Goal: Task Accomplishment & Management: Use online tool/utility

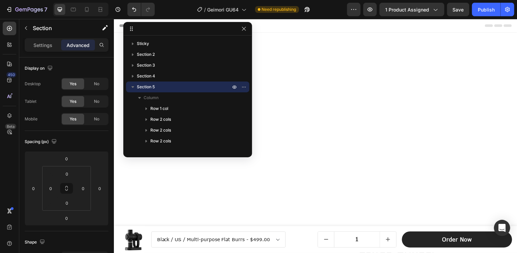
scroll to position [529, 0]
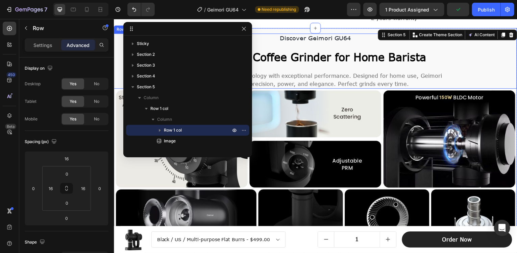
click at [482, 64] on div "Discover Geimori GU64 Text Block A Better Coffee [MEDICAL_DATA] for Home Barist…" at bounding box center [316, 60] width 395 height 55
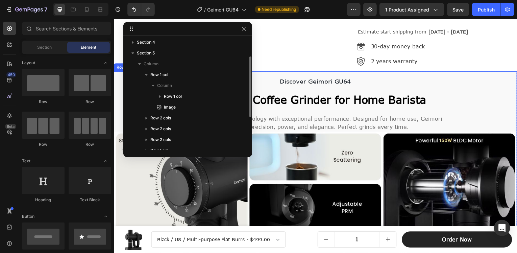
scroll to position [526, 0]
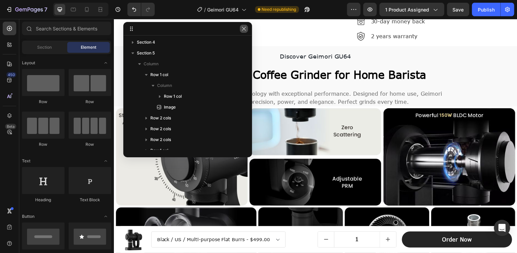
click at [245, 28] on icon "button" at bounding box center [243, 28] width 5 height 5
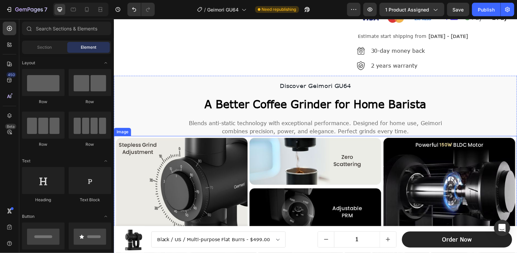
scroll to position [492, 0]
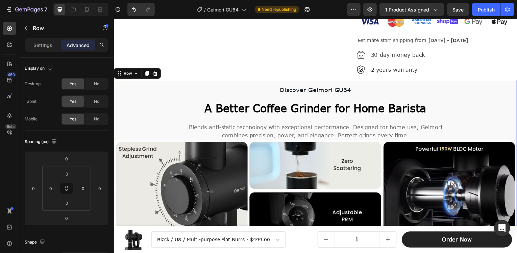
click at [134, 81] on div "Discover Geimori GU64 Text Block A Better Coffee Grinder for Home Barista Headi…" at bounding box center [316, 196] width 405 height 232
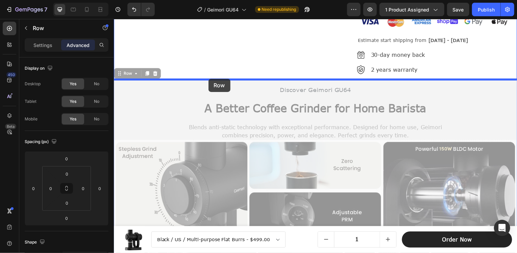
drag, startPoint x: 120, startPoint y: 73, endPoint x: 208, endPoint y: 79, distance: 88.4
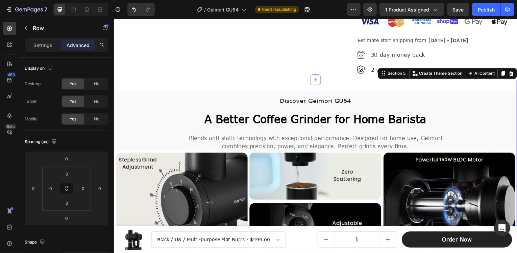
click at [143, 83] on div "Discover Geimori GU64 Text Block A Better Coffee [MEDICAL_DATA] for Home Barist…" at bounding box center [316, 207] width 405 height 254
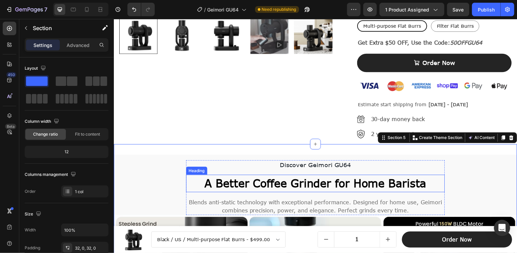
scroll to position [425, 0]
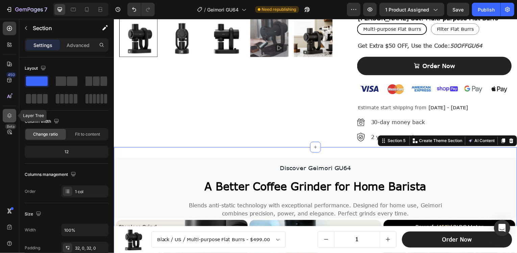
click at [9, 111] on div at bounding box center [10, 116] width 14 height 14
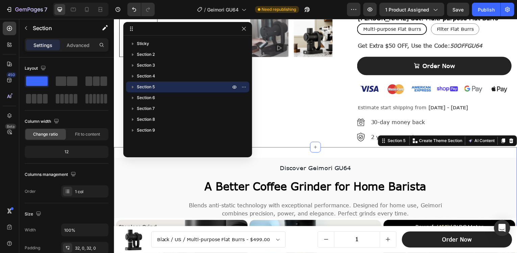
click at [173, 89] on p "Section 5" at bounding box center [184, 86] width 95 height 7
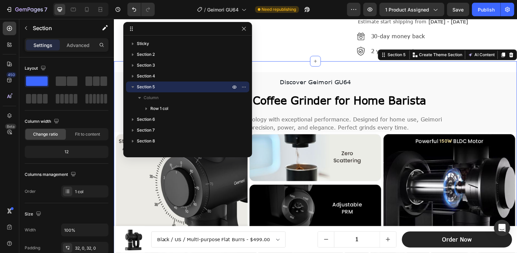
scroll to position [529, 0]
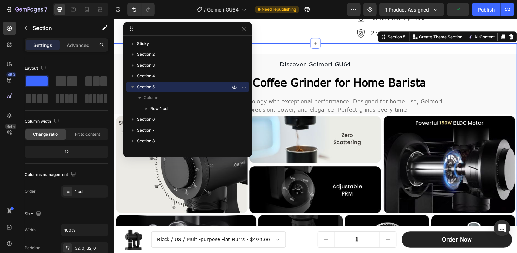
click at [359, 49] on div "Discover Geimori GU64 Text Block A Better Coffee [MEDICAL_DATA] for Home Barist…" at bounding box center [316, 170] width 405 height 254
click at [135, 11] on icon "Undo/Redo" at bounding box center [134, 9] width 7 height 7
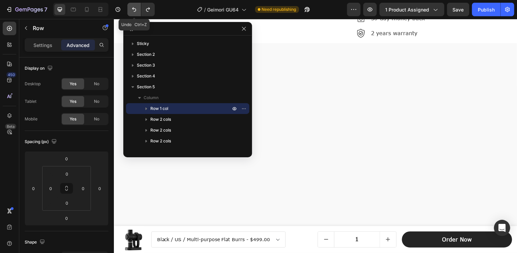
click at [135, 11] on icon "Undo/Redo" at bounding box center [134, 9] width 7 height 7
drag, startPoint x: 241, startPoint y: 28, endPoint x: 128, endPoint y: 13, distance: 113.5
click at [241, 28] on icon "button" at bounding box center [243, 28] width 5 height 5
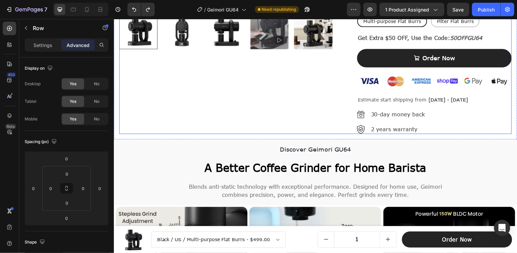
scroll to position [495, 0]
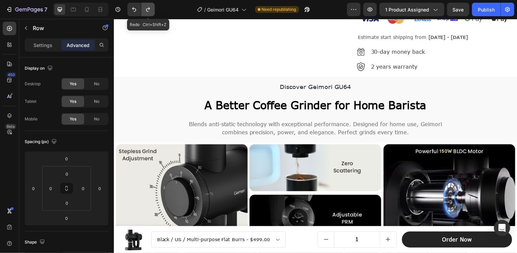
click at [148, 11] on icon "Undo/Redo" at bounding box center [148, 9] width 4 height 4
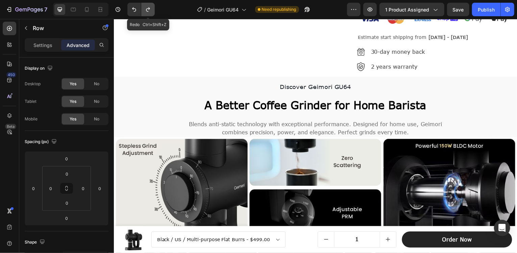
click at [148, 11] on icon "Undo/Redo" at bounding box center [148, 9] width 7 height 7
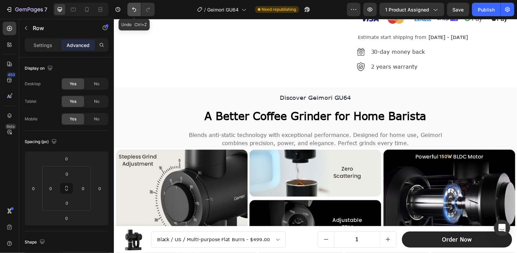
click at [135, 10] on icon "Undo/Redo" at bounding box center [134, 9] width 7 height 7
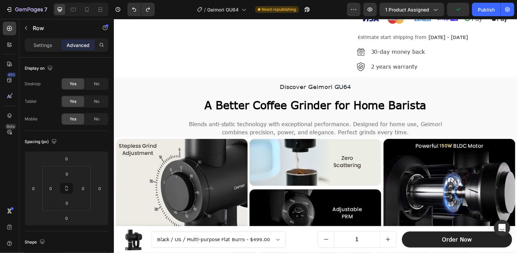
click at [132, 79] on div "Discover Geimori GU64 Text Block A Better Coffee Grinder for Home Barista Headi…" at bounding box center [316, 193] width 405 height 232
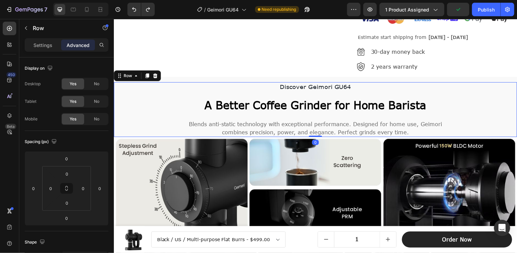
click at [141, 83] on div "Discover Geimori GU64 Text Block A Better Coffee [MEDICAL_DATA] for Home Barist…" at bounding box center [316, 109] width 395 height 55
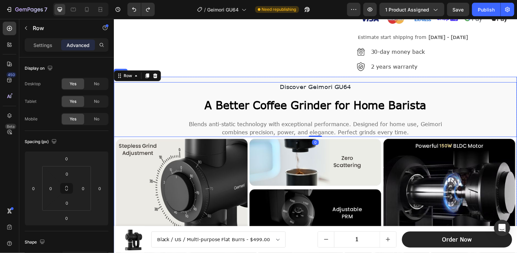
click at [203, 77] on div "Discover Geimori GU64 Text Block A Better Coffee [MEDICAL_DATA] for Home Barist…" at bounding box center [316, 193] width 405 height 232
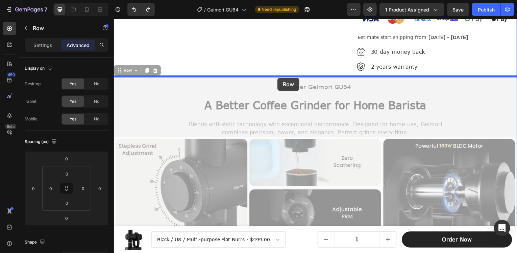
drag, startPoint x: 118, startPoint y: 69, endPoint x: 278, endPoint y: 78, distance: 160.7
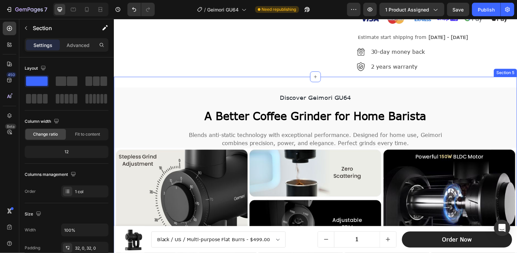
click at [192, 81] on div "Discover Geimori GU64 Text Block A Better Coffee [MEDICAL_DATA] for Home Barist…" at bounding box center [316, 204] width 405 height 254
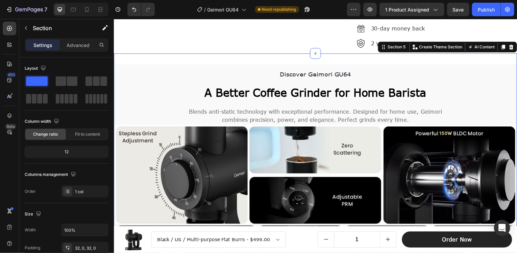
scroll to position [529, 0]
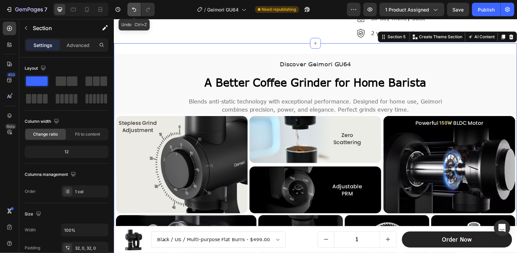
click at [132, 10] on icon "Undo/Redo" at bounding box center [134, 9] width 7 height 7
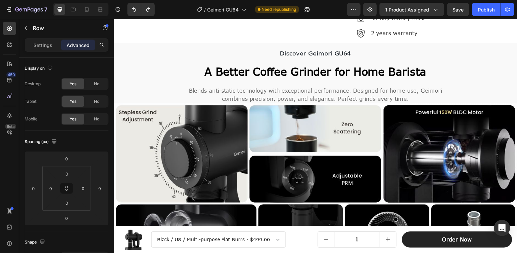
scroll to position [461, 0]
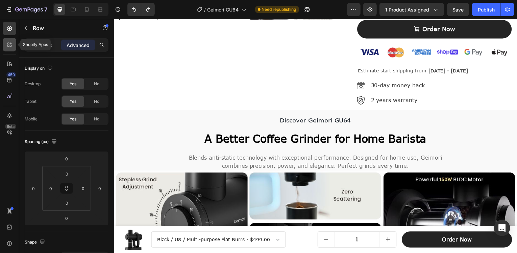
click at [10, 45] on icon at bounding box center [9, 44] width 7 height 7
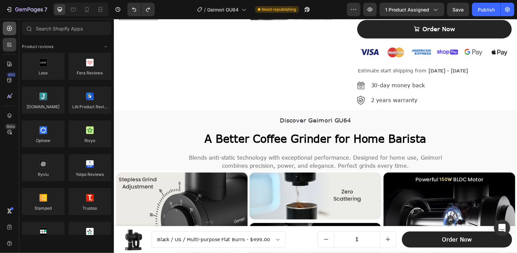
click at [7, 26] on icon at bounding box center [9, 28] width 7 height 7
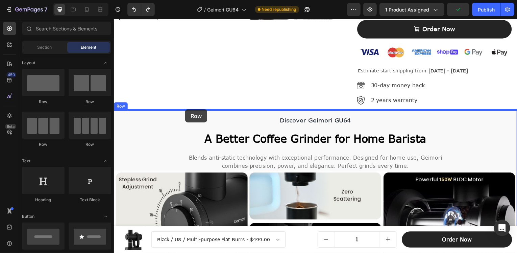
drag, startPoint x: 172, startPoint y: 102, endPoint x: 185, endPoint y: 111, distance: 15.7
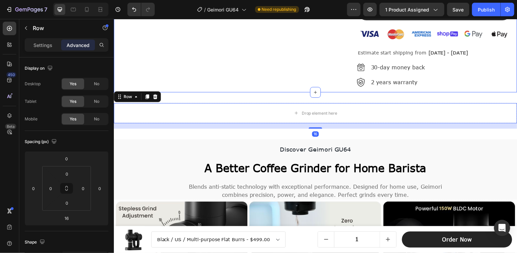
scroll to position [495, 0]
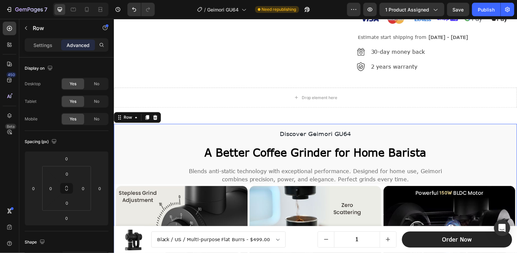
click at [129, 126] on div "Discover Geimori GU64 Text Block A Better Coffee Grinder for Home Barista Headi…" at bounding box center [316, 240] width 405 height 232
click at [145, 118] on icon at bounding box center [146, 117] width 5 height 5
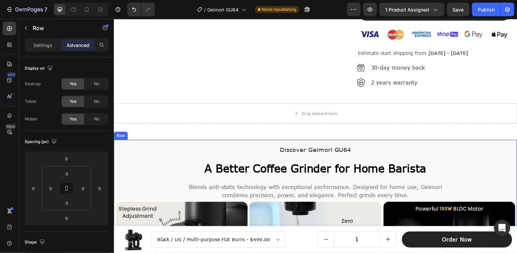
scroll to position [469, 0]
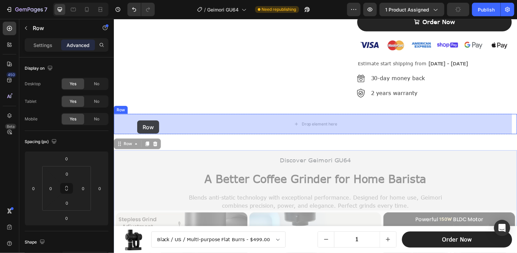
drag, startPoint x: 122, startPoint y: 132, endPoint x: 137, endPoint y: 121, distance: 18.6
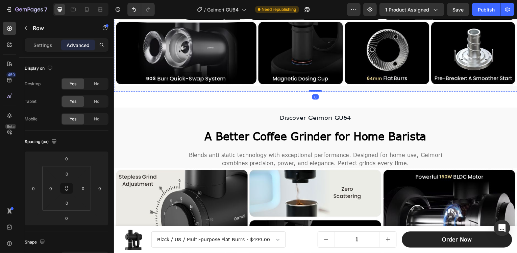
scroll to position [739, 0]
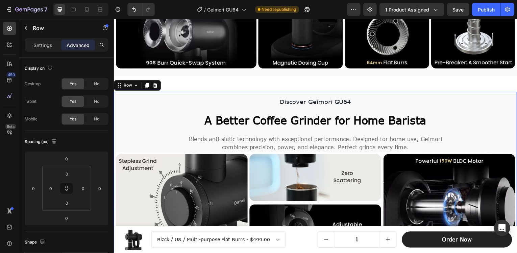
click at [158, 93] on div "Discover Geimori GU64 Text Block A Better Coffee Grinder for Home Barista Headi…" at bounding box center [316, 208] width 405 height 232
click at [12, 114] on icon at bounding box center [9, 115] width 7 height 7
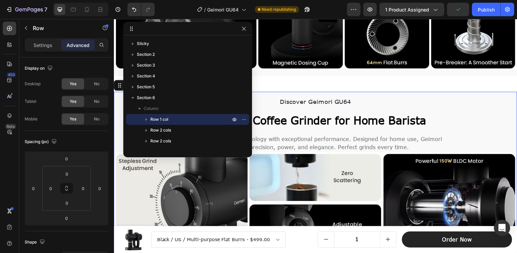
click at [374, 93] on div "Discover Geimori GU64 Text Block A Better Coffee Grinder for Home Barista Headi…" at bounding box center [316, 208] width 405 height 232
click at [241, 28] on icon "button" at bounding box center [243, 28] width 5 height 5
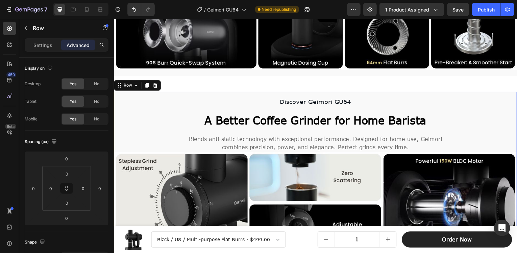
drag, startPoint x: 153, startPoint y: 85, endPoint x: 159, endPoint y: 86, distance: 6.3
click at [154, 85] on icon at bounding box center [154, 85] width 5 height 5
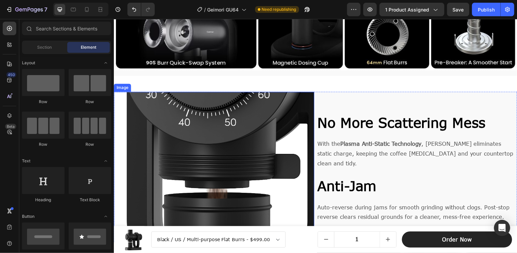
scroll to position [705, 0]
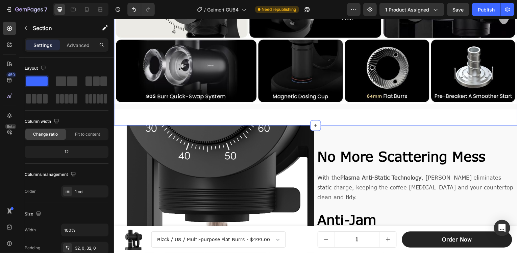
drag, startPoint x: 72, startPoint y: 39, endPoint x: 78, endPoint y: 45, distance: 8.6
click at [74, 39] on div "Settings Advanced" at bounding box center [67, 45] width 84 height 14
click at [82, 44] on p "Advanced" at bounding box center [78, 45] width 23 height 7
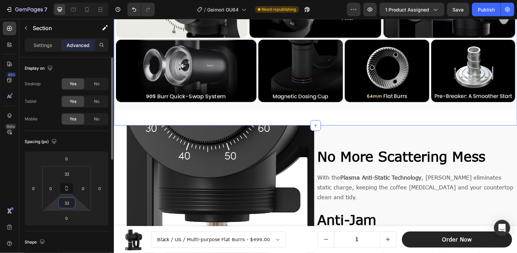
click at [66, 203] on input "32" at bounding box center [67, 203] width 14 height 10
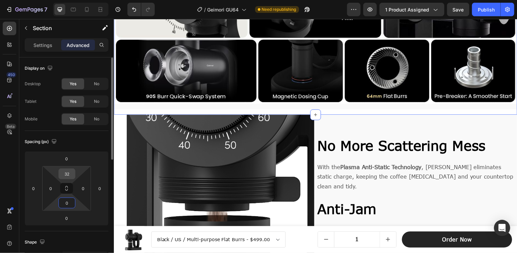
type input "0"
click at [70, 175] on input "32" at bounding box center [67, 174] width 14 height 10
type input "0"
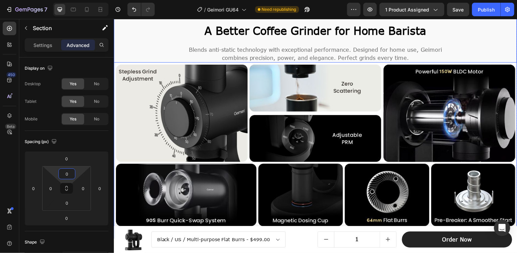
scroll to position [536, 0]
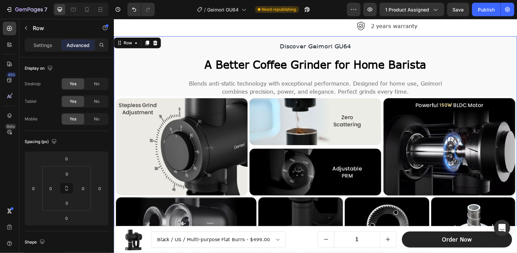
click at [171, 36] on div "Discover Geimori GU64 Text Block A Better Coffee Grinder for Home Barista Headi…" at bounding box center [316, 152] width 405 height 232
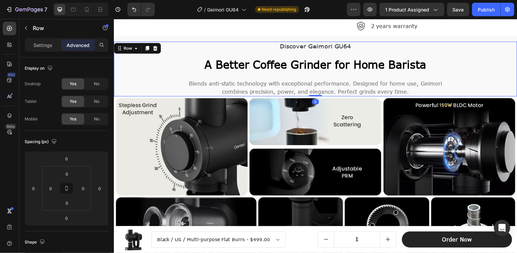
click at [508, 70] on div "Discover Geimori GU64 Text Block A Better Coffee [MEDICAL_DATA] for Home Barist…" at bounding box center [316, 69] width 405 height 55
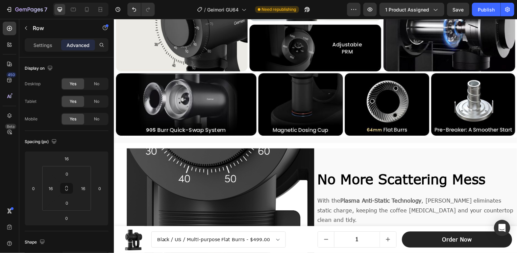
scroll to position [671, 0]
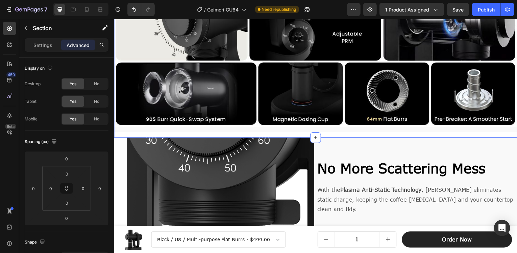
click at [392, 132] on div "Discover Geimori GU64 Text Block A Better Coffee [MEDICAL_DATA] for Home Barist…" at bounding box center [316, 19] width 405 height 237
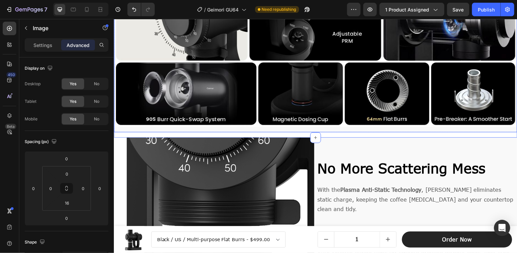
click at [343, 127] on div "Image" at bounding box center [316, 47] width 405 height 172
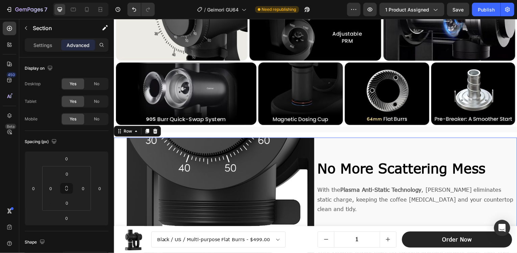
click at [343, 141] on div "No More Scattering Mess Heading With the Plasma Anti-Static Technology , Geimor…" at bounding box center [418, 213] width 201 height 151
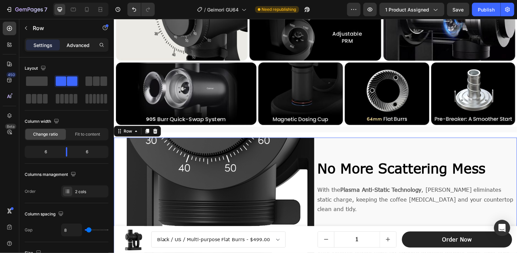
click at [79, 43] on p "Advanced" at bounding box center [78, 45] width 23 height 7
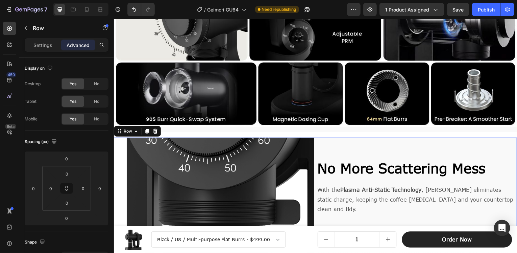
click at [150, 132] on div "Row" at bounding box center [137, 131] width 47 height 11
click at [377, 138] on div "No More Scattering Mess Heading With the Plasma Anti-Static Technology , Geimor…" at bounding box center [418, 213] width 201 height 151
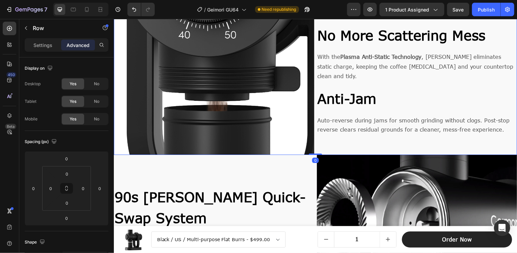
scroll to position [806, 0]
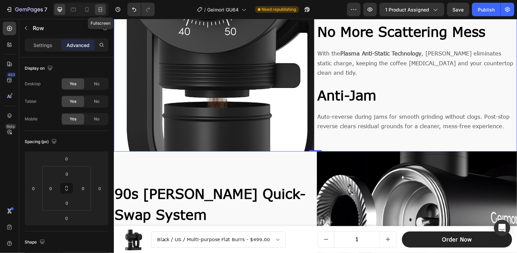
click at [99, 10] on icon at bounding box center [100, 9] width 7 height 7
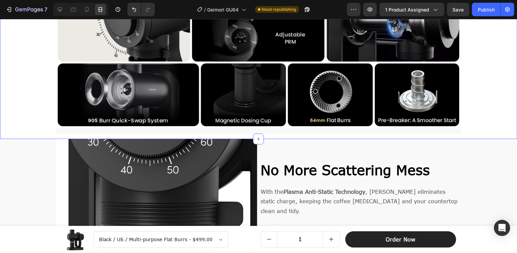
scroll to position [705, 0]
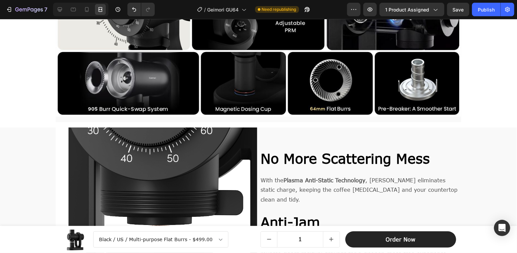
scroll to position [671, 0]
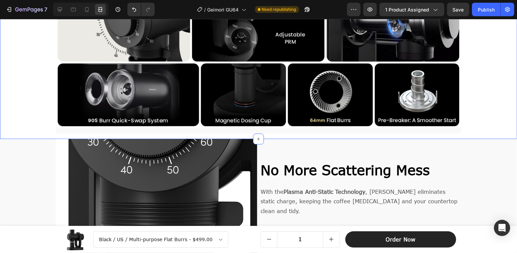
click at [494, 74] on div "Discover Geimori GU64 Text Block A Better Coffee [MEDICAL_DATA] for Home Barist…" at bounding box center [258, 19] width 517 height 237
click at [60, 10] on icon at bounding box center [59, 9] width 7 height 7
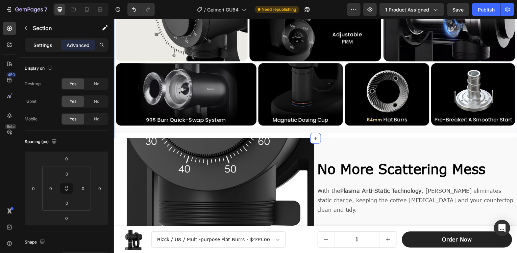
click at [46, 46] on p "Settings" at bounding box center [42, 45] width 19 height 7
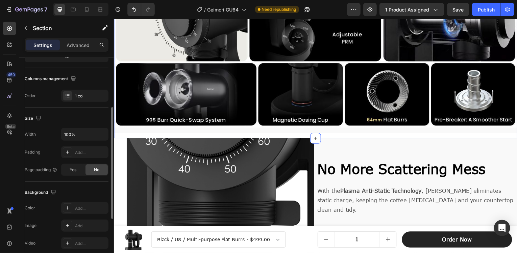
scroll to position [163, 0]
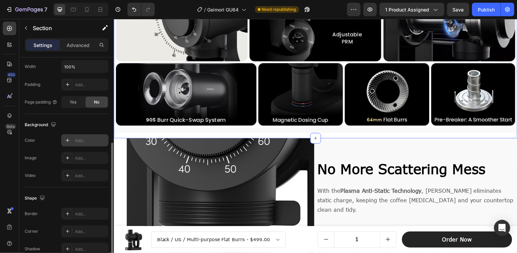
click at [84, 138] on div "Add..." at bounding box center [91, 140] width 32 height 6
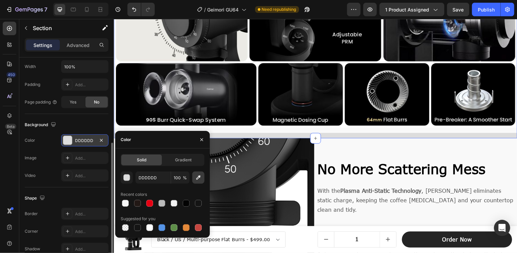
click at [199, 176] on icon "button" at bounding box center [198, 177] width 4 height 4
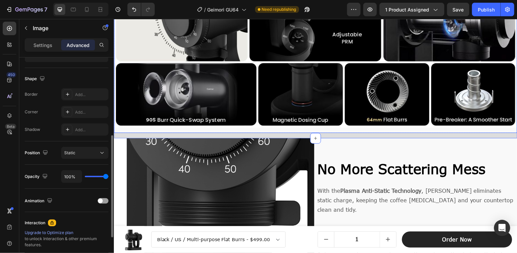
click at [323, 128] on div "Image" at bounding box center [316, 48] width 405 height 172
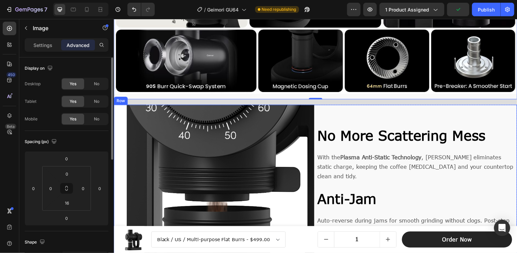
scroll to position [739, 0]
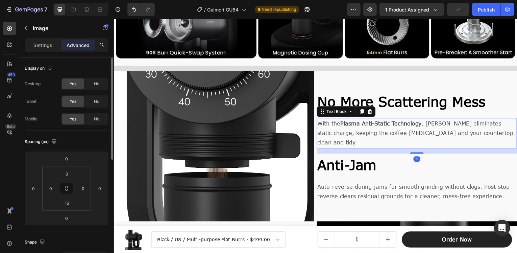
click at [393, 127] on strong "Plasma Anti-Static Technology" at bounding box center [382, 124] width 82 height 6
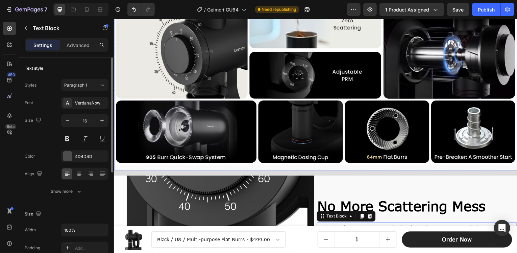
scroll to position [637, 0]
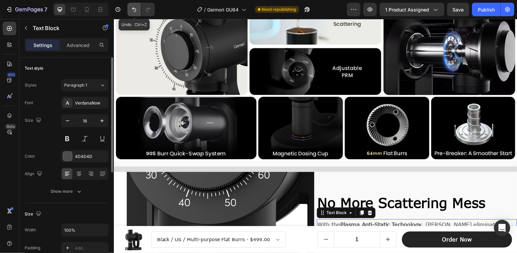
click at [134, 10] on icon "Undo/Redo" at bounding box center [134, 9] width 7 height 7
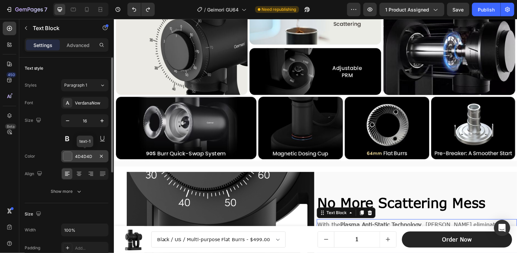
click at [76, 155] on div "4D4D4D" at bounding box center [85, 156] width 20 height 6
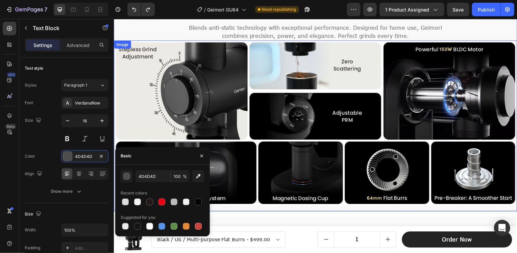
scroll to position [502, 0]
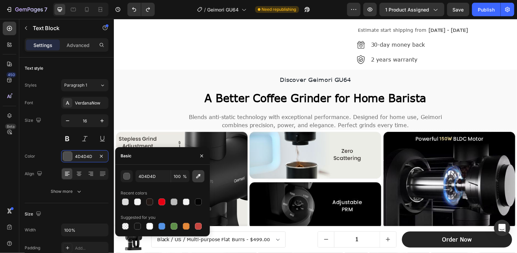
drag, startPoint x: 201, startPoint y: 176, endPoint x: 200, endPoint y: 171, distance: 4.6
click at [200, 171] on button "button" at bounding box center [198, 176] width 12 height 12
type input "F9F9F9"
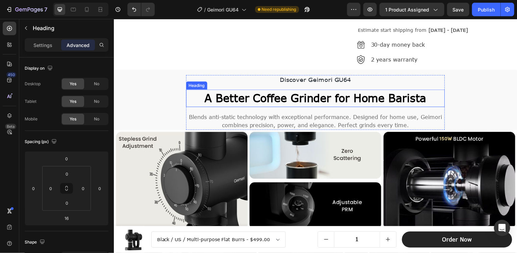
click at [191, 92] on h2 "A Better Coffee Grinder for Home Barista" at bounding box center [316, 99] width 260 height 18
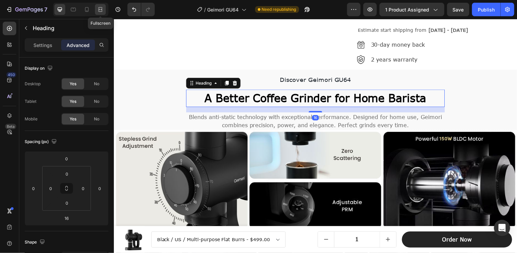
click at [100, 10] on icon at bounding box center [101, 9] width 2 height 2
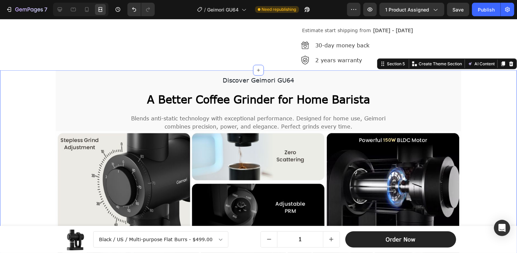
click at [495, 120] on div "Discover Geimori GU64 Text Block A Better Coffee [MEDICAL_DATA] for Home Barist…" at bounding box center [258, 188] width 517 height 237
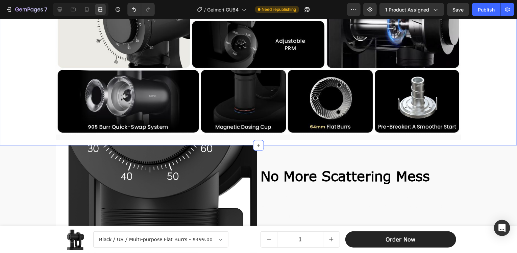
scroll to position [671, 0]
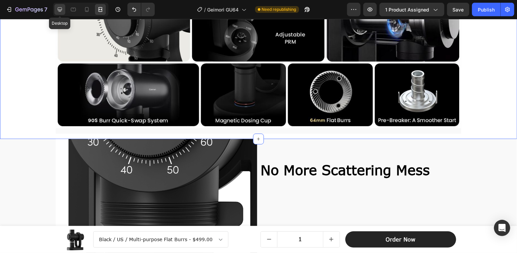
click at [58, 11] on icon at bounding box center [59, 9] width 7 height 7
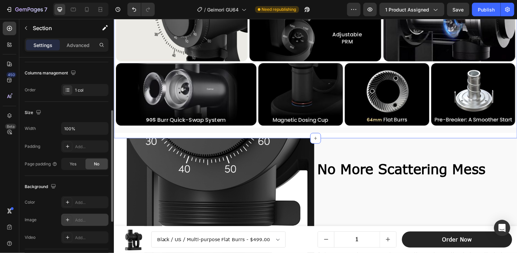
scroll to position [197, 0]
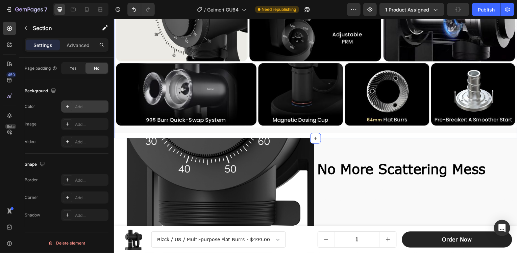
click at [81, 104] on div "Add..." at bounding box center [91, 107] width 32 height 6
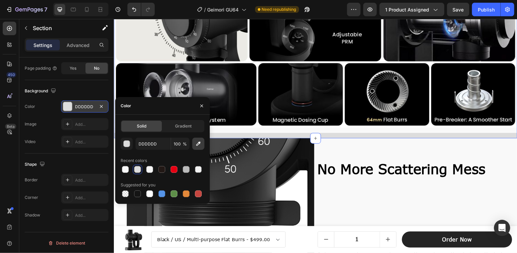
click at [201, 144] on icon "button" at bounding box center [198, 143] width 7 height 7
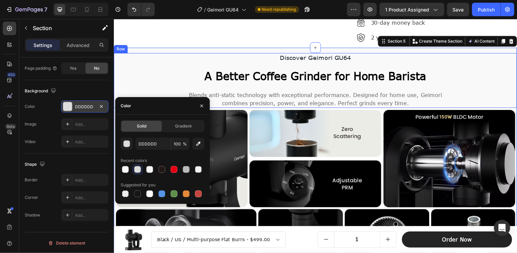
scroll to position [536, 0]
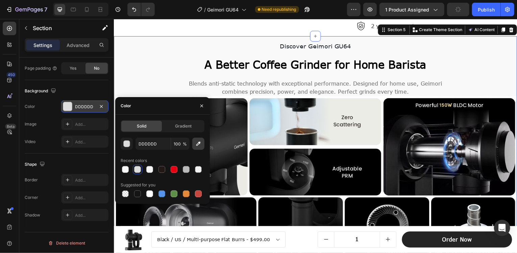
drag, startPoint x: 201, startPoint y: 143, endPoint x: 198, endPoint y: 141, distance: 3.8
click at [198, 141] on icon "button" at bounding box center [198, 143] width 7 height 7
click at [98, 93] on div "Background" at bounding box center [67, 90] width 84 height 11
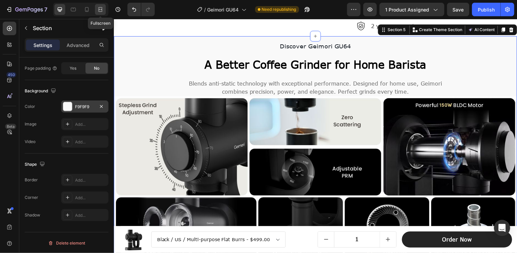
click at [97, 9] on icon at bounding box center [100, 9] width 7 height 7
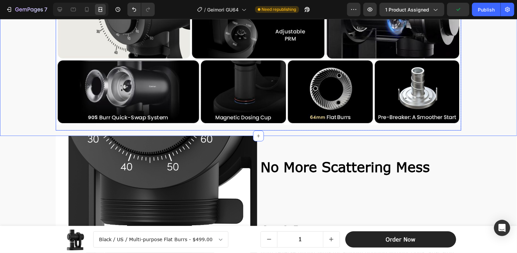
scroll to position [637, 0]
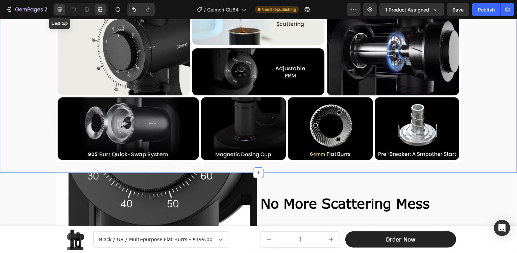
click at [58, 10] on icon at bounding box center [60, 9] width 4 height 4
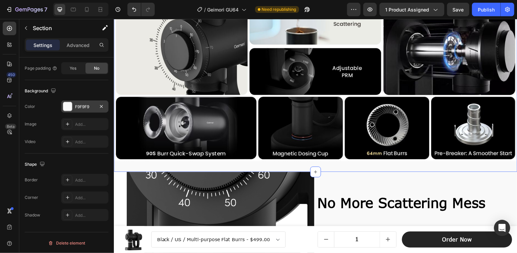
click at [82, 105] on div "F9F9F9" at bounding box center [85, 107] width 20 height 6
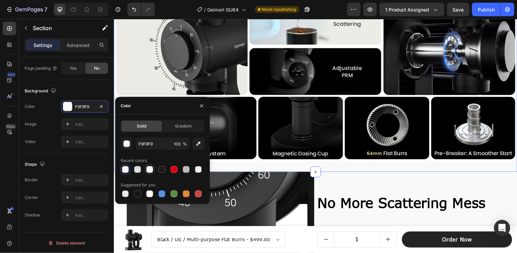
click at [148, 170] on div at bounding box center [149, 169] width 7 height 7
click at [152, 142] on input "F6F6F6" at bounding box center [152, 143] width 35 height 12
type input "FFFFFF"
click at [403, 160] on div "Image" at bounding box center [316, 82] width 405 height 172
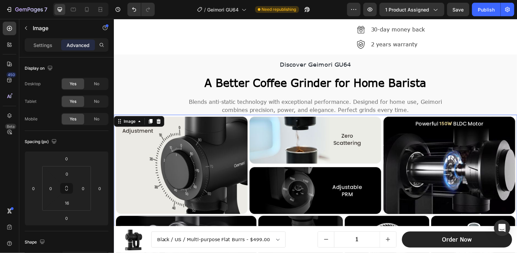
scroll to position [502, 0]
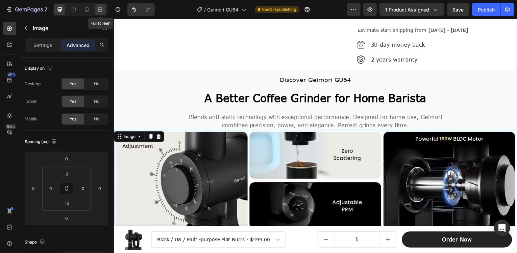
click at [99, 8] on icon at bounding box center [100, 9] width 7 height 7
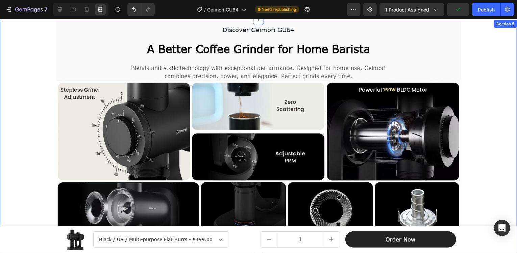
scroll to position [470, 0]
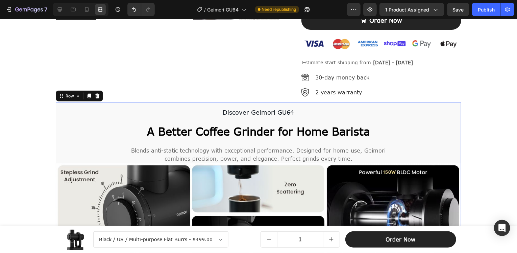
click at [402, 104] on div "Discover Geimori GU64 Text Block A Better Coffee Grinder for Home Barista Headi…" at bounding box center [258, 218] width 405 height 232
click at [56, 9] on div at bounding box center [59, 9] width 11 height 11
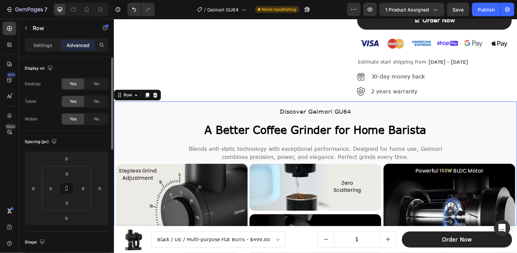
scroll to position [461, 0]
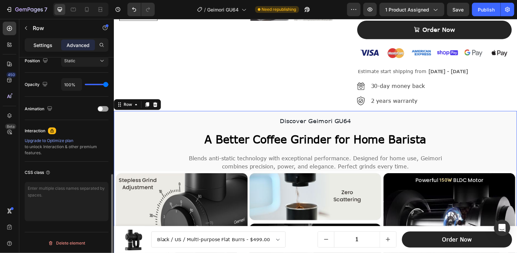
click at [42, 48] on p "Settings" at bounding box center [42, 45] width 19 height 7
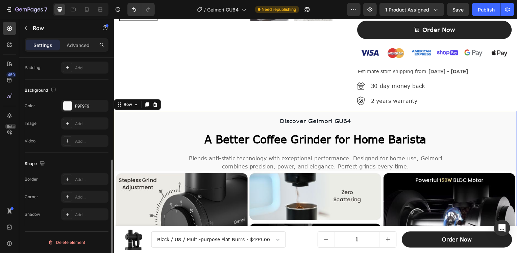
scroll to position [197, 0]
click at [80, 107] on div "F9F9F9" at bounding box center [85, 107] width 20 height 6
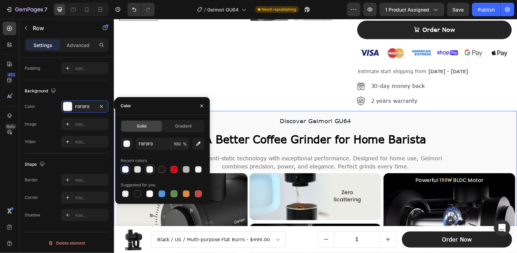
click at [147, 169] on div at bounding box center [149, 169] width 7 height 7
click at [148, 194] on div at bounding box center [149, 193] width 7 height 7
type input "FFFFFF"
click at [101, 7] on icon at bounding box center [100, 9] width 7 height 7
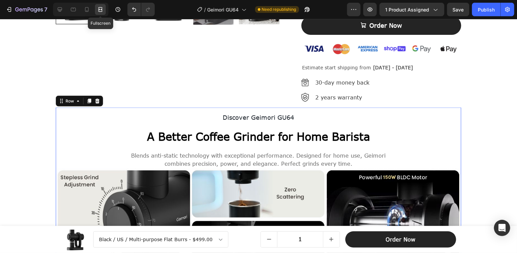
scroll to position [470, 0]
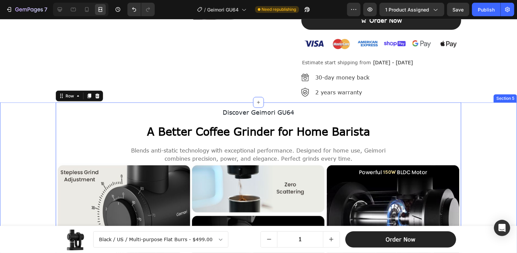
click at [474, 116] on div "Discover Geimori GU64 Text Block A Better Coffee [MEDICAL_DATA] for Home Barist…" at bounding box center [258, 220] width 517 height 237
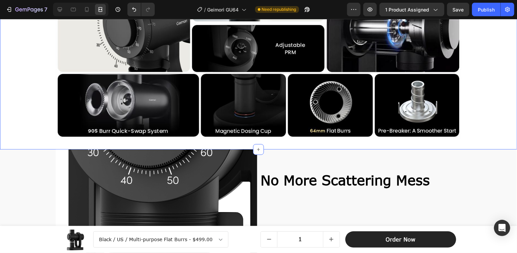
scroll to position [673, 0]
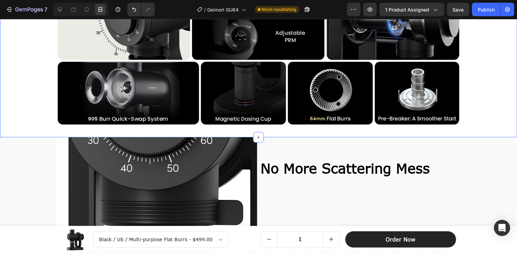
click at [488, 84] on div "Discover Geimori GU64 Text Block A Better Coffee [MEDICAL_DATA] for Home Barist…" at bounding box center [258, 17] width 517 height 237
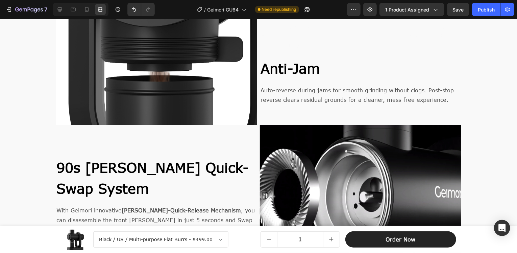
scroll to position [876, 0]
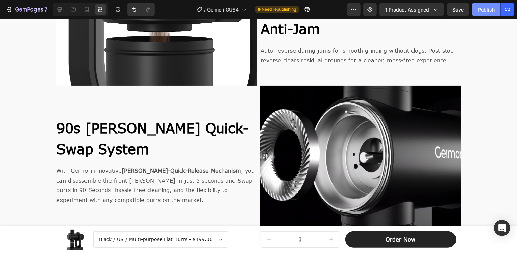
click at [483, 9] on div "Publish" at bounding box center [486, 9] width 17 height 7
click at [89, 8] on icon at bounding box center [86, 9] width 7 height 7
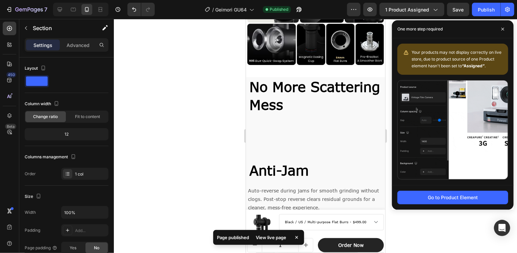
scroll to position [834, 0]
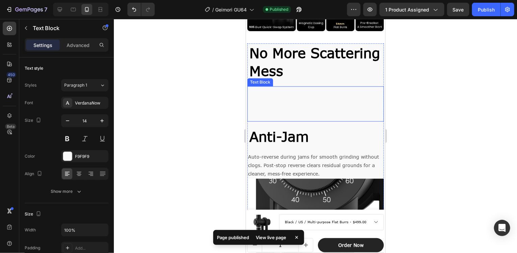
click at [286, 91] on p "With the Plasma Anti-Static Technology , Geimori eliminates static charge, keep…" at bounding box center [315, 103] width 135 height 34
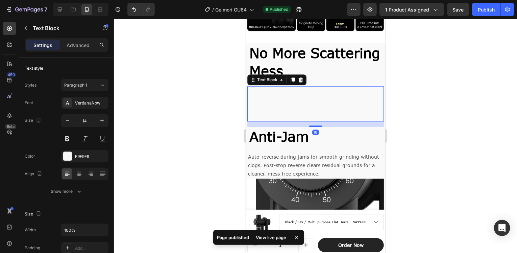
click at [428, 91] on div at bounding box center [315, 136] width 403 height 234
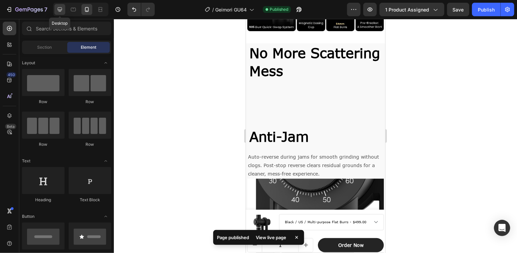
drag, startPoint x: 60, startPoint y: 7, endPoint x: 92, endPoint y: 11, distance: 32.0
click at [61, 7] on icon at bounding box center [60, 9] width 4 height 4
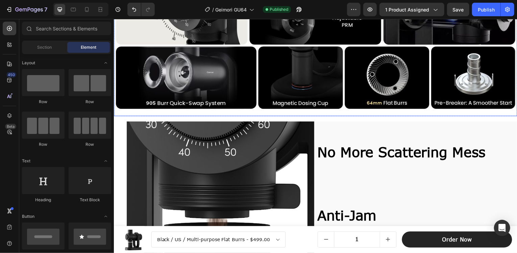
scroll to position [858, 0]
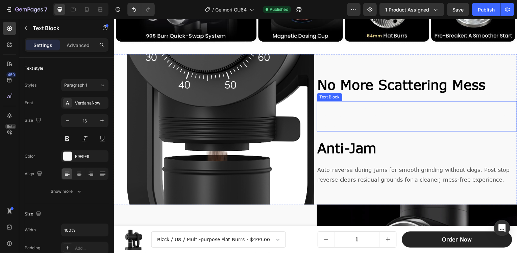
click at [358, 114] on p "With the Plasma Anti-Static Technology , Geimori eliminates static charge, keep…" at bounding box center [418, 116] width 200 height 29
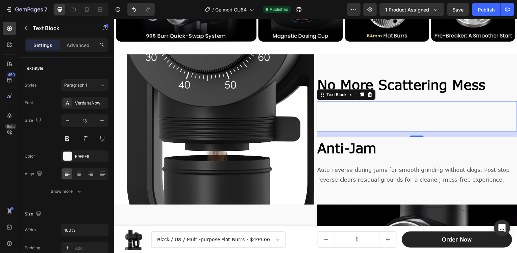
click at [344, 110] on strong "Plasma Anti-Static Technology" at bounding box center [382, 107] width 82 height 6
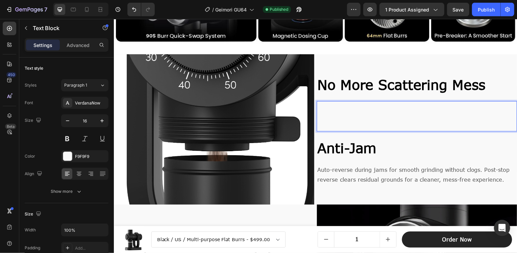
drag, startPoint x: 363, startPoint y: 113, endPoint x: 368, endPoint y: 116, distance: 4.7
click at [364, 113] on p "With the Plasma Anti-Static Technology , Geimori eliminates static charge, keep…" at bounding box center [418, 116] width 200 height 29
click at [406, 113] on p "With the Plasma Anti-Static Technology , Geimori eliminates static charge, keep…" at bounding box center [418, 116] width 200 height 29
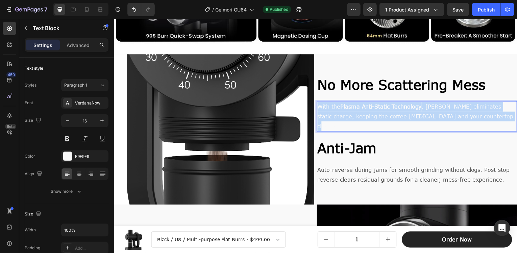
click at [406, 113] on p "With the Plasma Anti-Static Technology , Geimori eliminates static charge, keep…" at bounding box center [418, 116] width 200 height 29
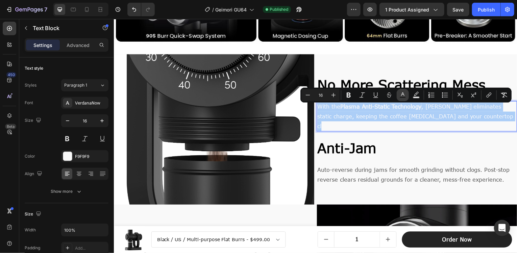
click at [405, 97] on rect "Editor contextual toolbar" at bounding box center [403, 98] width 6 height 2
type input "F9F9F9"
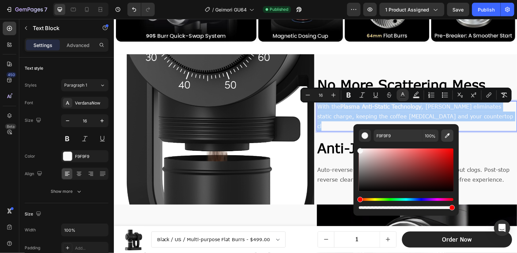
click at [445, 136] on icon "Editor contextual toolbar" at bounding box center [447, 135] width 7 height 7
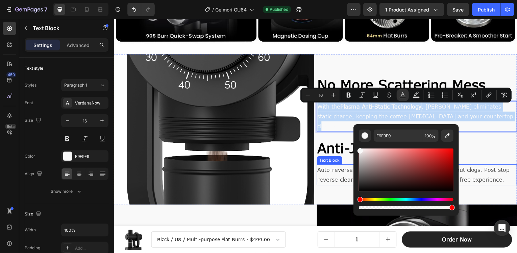
click at [342, 166] on p "Auto-reverse during jams for smooth grinding without clogs. Post-stop reverse c…" at bounding box center [418, 176] width 200 height 20
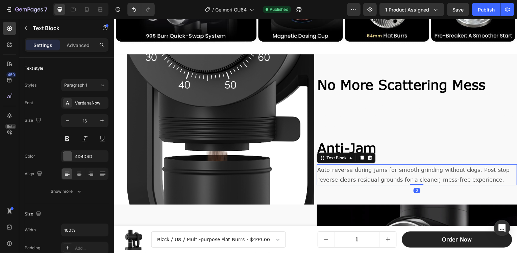
click at [348, 166] on p "Auto-reverse during jams for smooth grinding without clogs. Post-stop reverse c…" at bounding box center [418, 176] width 200 height 20
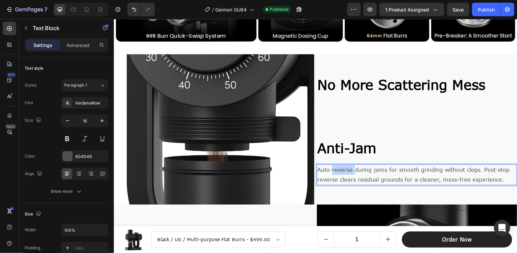
click at [348, 166] on p "Auto-reverse during jams for smooth grinding without clogs. Post-stop reverse c…" at bounding box center [418, 176] width 200 height 20
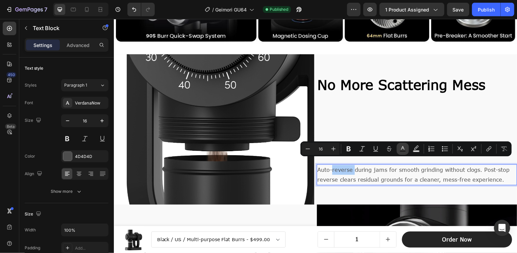
click at [403, 150] on icon "Editor contextual toolbar" at bounding box center [402, 148] width 7 height 7
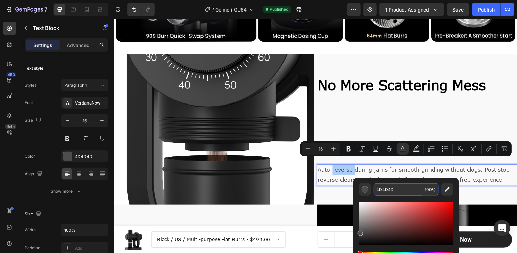
click at [377, 190] on input "4D4D4D" at bounding box center [398, 189] width 49 height 12
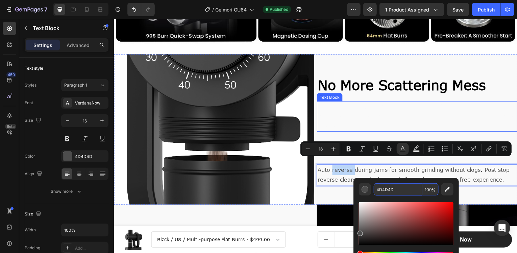
click at [371, 113] on p "With the Plasma Anti-Static Technology , Geimori eliminates static charge, keep…" at bounding box center [418, 116] width 200 height 29
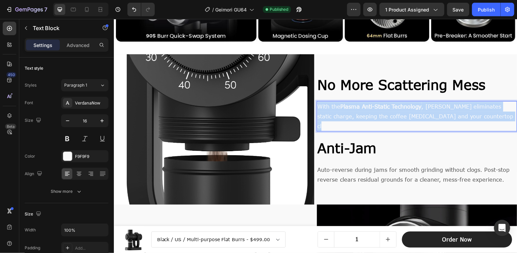
click at [371, 113] on p "With the Plasma Anti-Static Technology , Geimori eliminates static charge, keep…" at bounding box center [418, 116] width 200 height 29
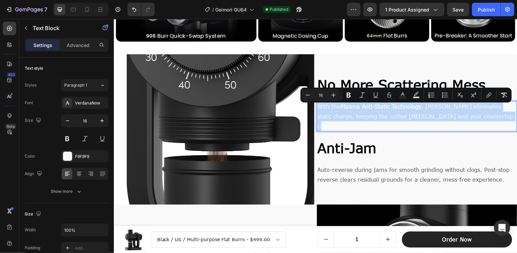
click at [371, 113] on p "With the Plasma Anti-Static Technology , Geimori eliminates static charge, keep…" at bounding box center [418, 116] width 200 height 29
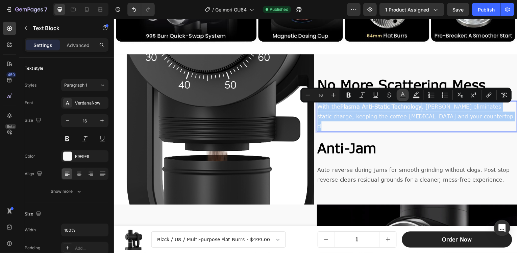
drag, startPoint x: 406, startPoint y: 95, endPoint x: 279, endPoint y: 87, distance: 127.2
click at [406, 95] on icon "Editor contextual toolbar" at bounding box center [402, 95] width 7 height 7
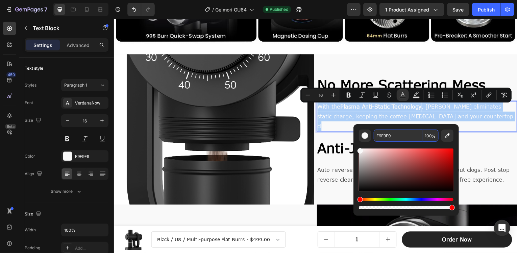
click at [387, 137] on input "F9F9F9" at bounding box center [398, 135] width 49 height 12
paste input "4D4D4D"
type input "4D4D4D"
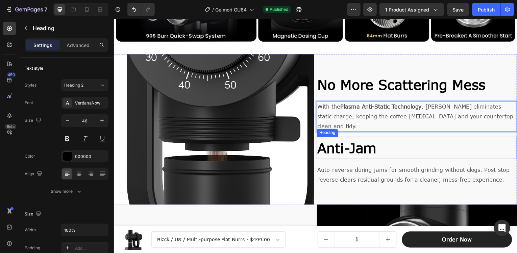
click at [488, 137] on h2 "Anti-Jam" at bounding box center [418, 148] width 201 height 22
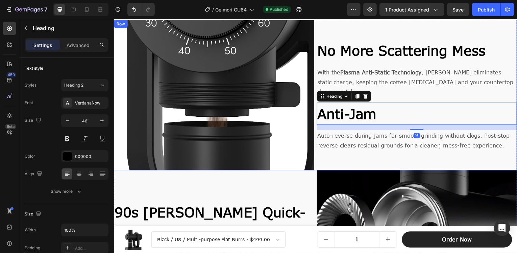
scroll to position [925, 0]
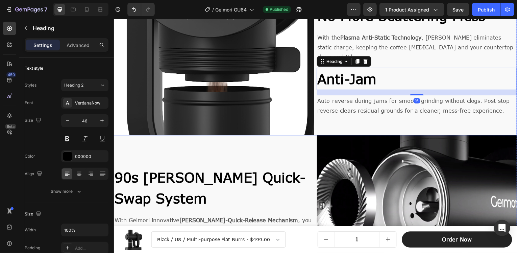
click at [344, 132] on div "No More Scattering Mess Heading With the Plasma Anti-Static Technology , Geimor…" at bounding box center [418, 60] width 201 height 151
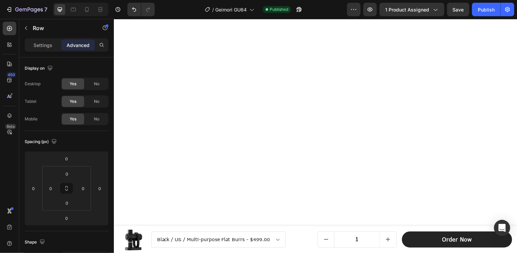
scroll to position [1668, 0]
drag, startPoint x: 485, startPoint y: 10, endPoint x: 469, endPoint y: 15, distance: 16.6
click at [484, 10] on div "Publish" at bounding box center [486, 9] width 17 height 7
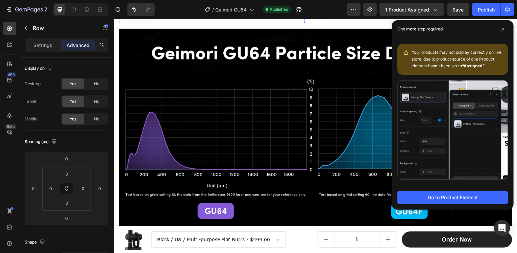
scroll to position [1567, 0]
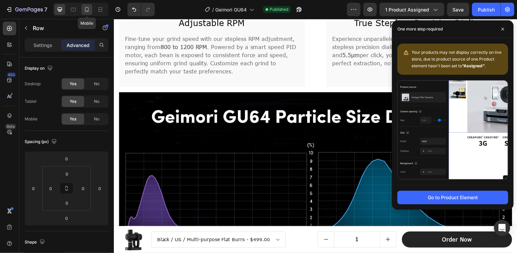
click at [86, 8] on icon at bounding box center [86, 9] width 7 height 7
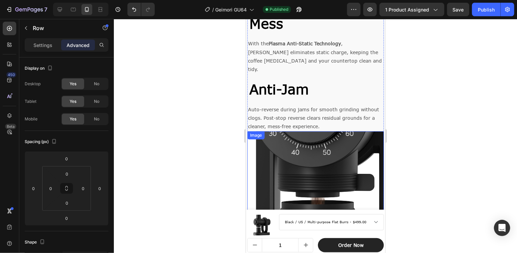
scroll to position [766, 0]
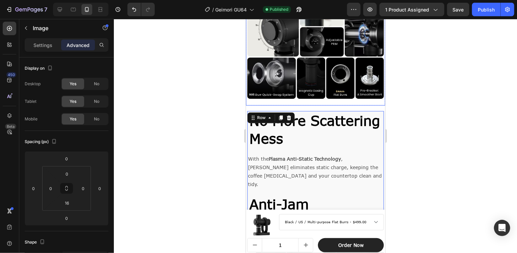
click at [339, 97] on div "Image" at bounding box center [315, 50] width 139 height 110
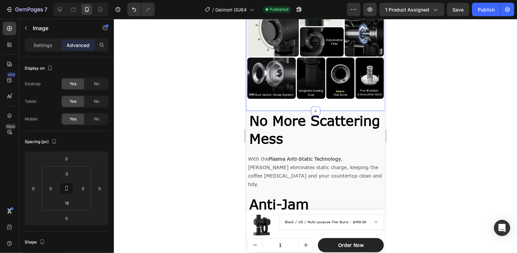
click at [340, 102] on div "Discover Geimori GU64 Text Block A Better Coffee [MEDICAL_DATA] for Home Barist…" at bounding box center [315, 9] width 139 height 202
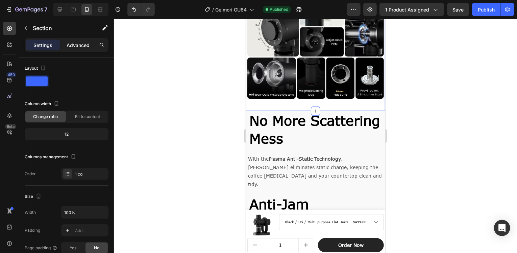
click at [84, 43] on p "Advanced" at bounding box center [78, 45] width 23 height 7
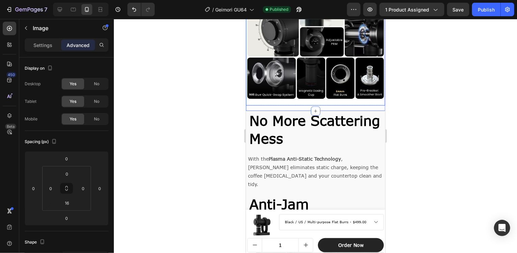
click at [286, 91] on img at bounding box center [315, 47] width 139 height 104
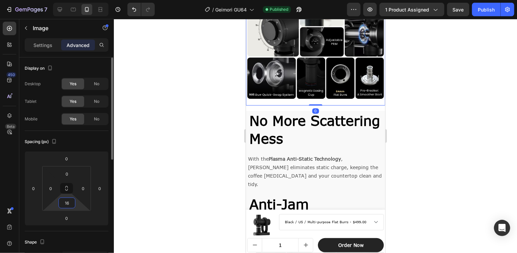
click at [68, 203] on input "16" at bounding box center [67, 203] width 14 height 10
type input "0"
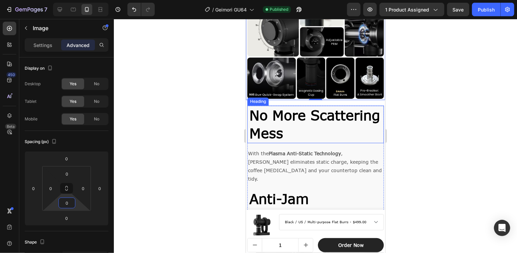
click at [353, 105] on h2 "No More Scattering Mess" at bounding box center [315, 123] width 134 height 37
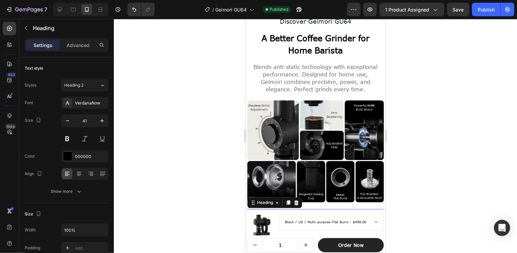
scroll to position [631, 0]
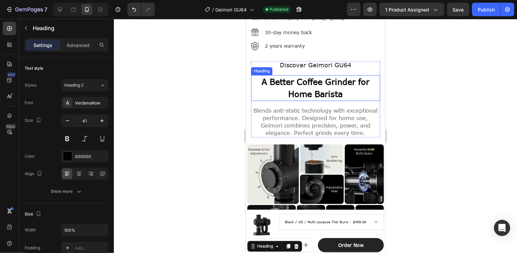
click at [328, 80] on strong "A Better Coffee Grinder for Home Barista" at bounding box center [315, 88] width 108 height 22
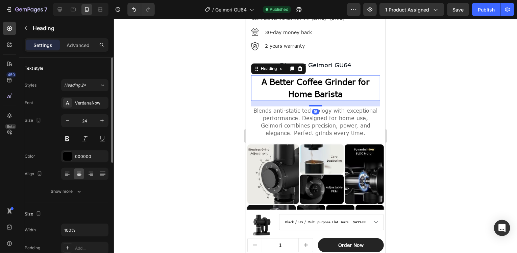
drag, startPoint x: 74, startPoint y: 47, endPoint x: 76, endPoint y: 65, distance: 18.7
click at [76, 48] on p "Advanced" at bounding box center [78, 45] width 23 height 7
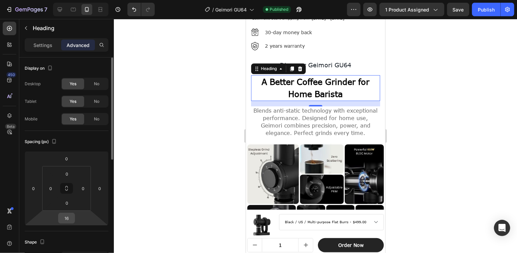
click at [71, 217] on input "16" at bounding box center [67, 218] width 14 height 10
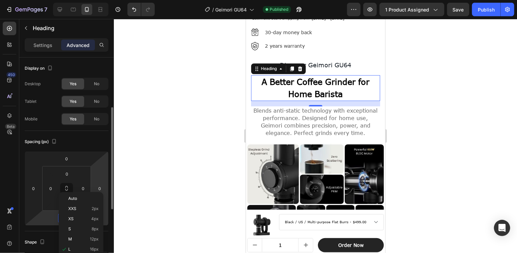
scroll to position [34, 0]
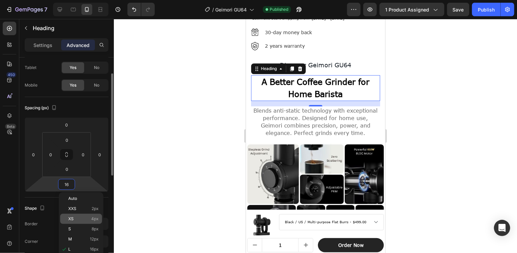
click at [93, 218] on span "4px" at bounding box center [94, 218] width 7 height 5
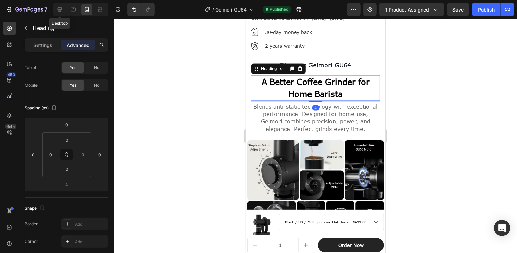
drag, startPoint x: 58, startPoint y: 10, endPoint x: 85, endPoint y: 13, distance: 26.9
click at [58, 9] on icon at bounding box center [59, 9] width 7 height 7
type input "16"
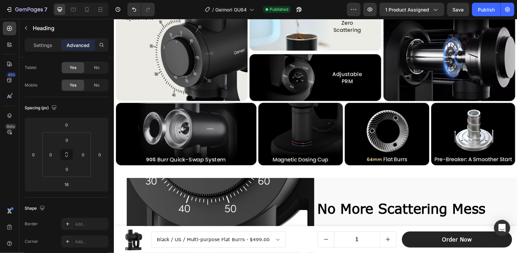
scroll to position [549, 0]
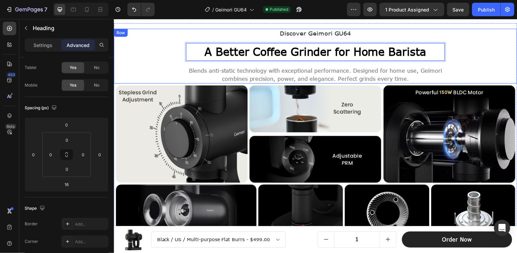
click at [178, 62] on div "Discover Geimori GU64 Text Block A Better Coffee [MEDICAL_DATA] for Home Barist…" at bounding box center [316, 56] width 395 height 55
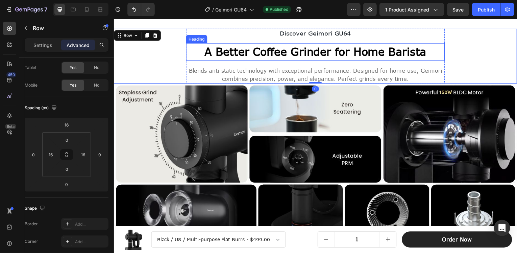
scroll to position [0, 0]
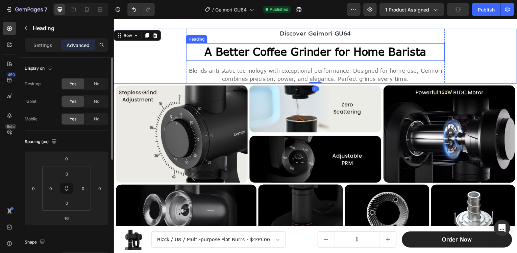
click at [268, 50] on strong "A Better Coffee Grinder for Home Barista" at bounding box center [316, 51] width 223 height 13
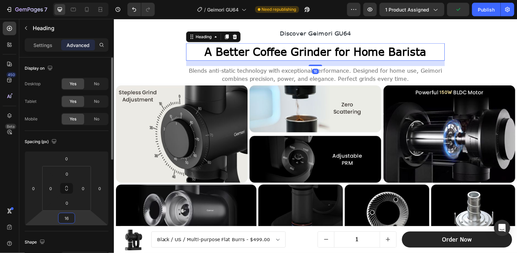
click at [70, 220] on input "16" at bounding box center [67, 218] width 14 height 10
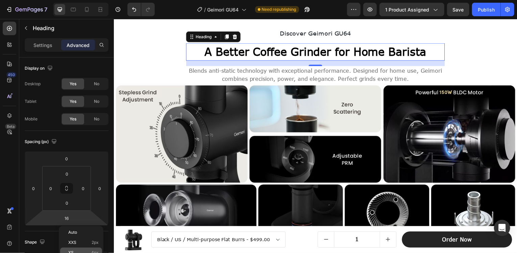
click at [99, 249] on div "XS 4px" at bounding box center [81, 252] width 42 height 10
type input "4"
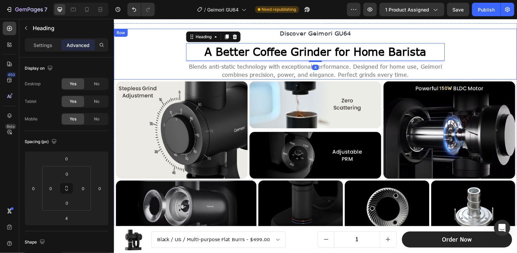
click at [488, 57] on div "Discover Geimori GU64 Text Block ⁠⁠⁠⁠⁠⁠⁠ A Better Coffee [MEDICAL_DATA] for Hom…" at bounding box center [316, 54] width 395 height 51
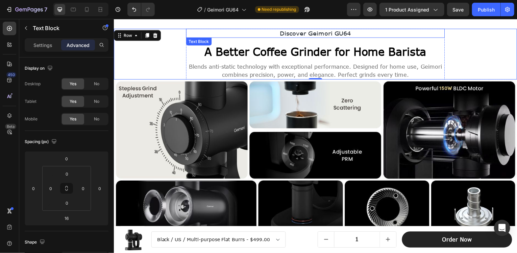
click at [318, 36] on span "Discover Geimori GU64" at bounding box center [316, 32] width 71 height 7
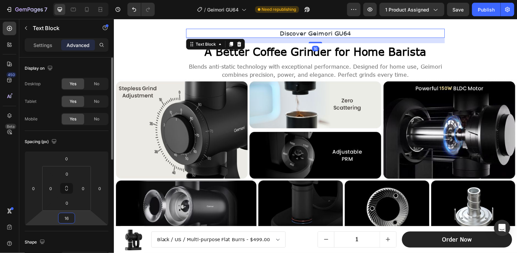
click at [68, 221] on input "16" at bounding box center [67, 218] width 14 height 10
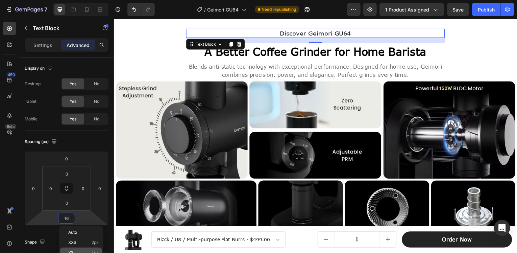
click at [91, 252] on p "XS 4px" at bounding box center [83, 252] width 30 height 5
type input "4"
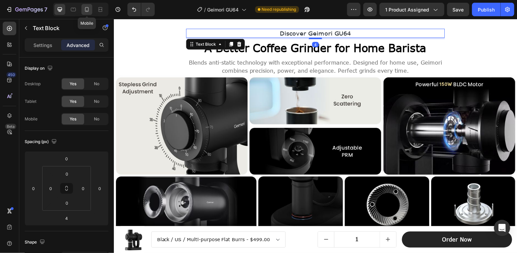
click at [85, 11] on icon at bounding box center [87, 9] width 4 height 5
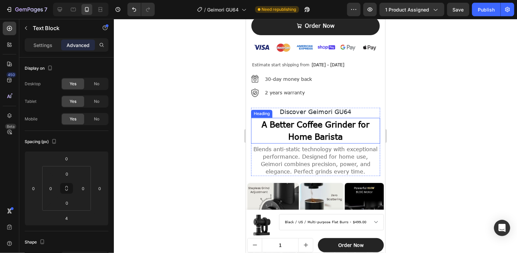
scroll to position [617, 0]
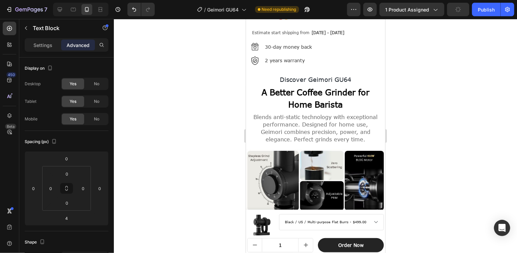
click at [297, 76] on span "Discover Geimori GU64" at bounding box center [315, 79] width 71 height 7
click at [360, 70] on div "Discover Geimori GU64 Text Block A Better Coffee [MEDICAL_DATA] for Home Barist…" at bounding box center [315, 107] width 139 height 74
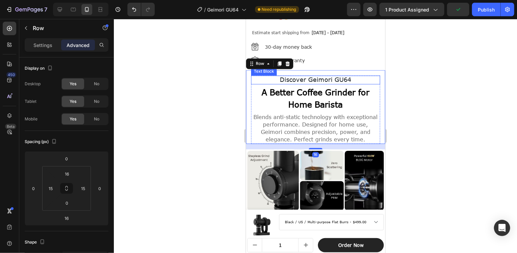
click at [346, 76] on span "Discover Geimori GU64" at bounding box center [315, 79] width 71 height 7
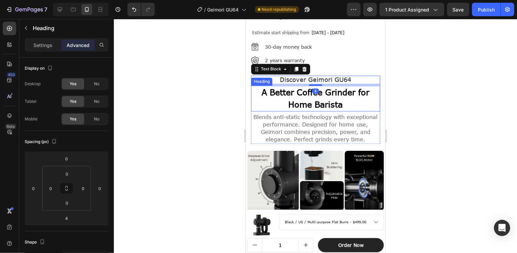
click at [328, 87] on strong "A Better Coffee Grinder for Home Barista" at bounding box center [315, 98] width 108 height 22
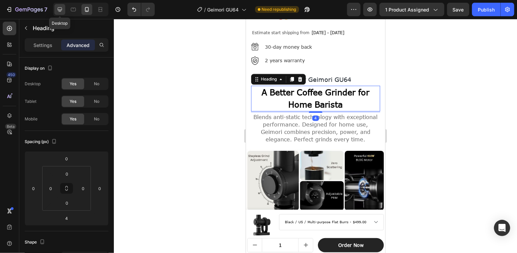
click at [59, 10] on icon at bounding box center [60, 9] width 4 height 4
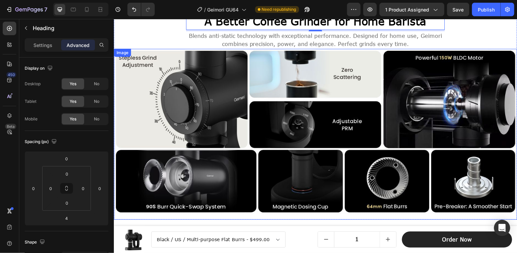
scroll to position [477, 0]
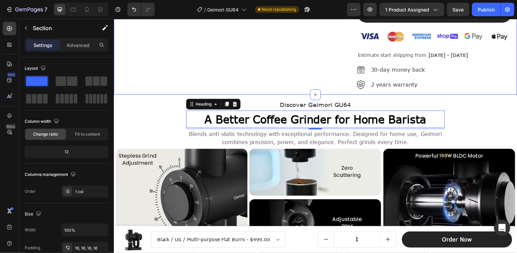
click at [467, 100] on div "Discover Geimori GU64 Text Block A Better Coffee [MEDICAL_DATA] for Home Barist…" at bounding box center [316, 123] width 395 height 47
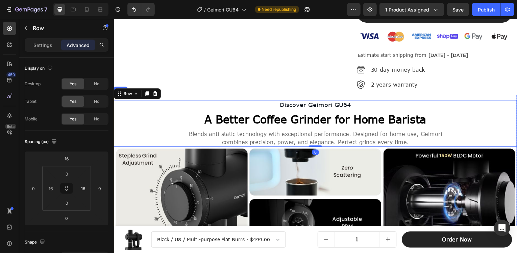
click at [473, 95] on div "Discover Geimori GU64 Text Block A Better Coffee [MEDICAL_DATA] for Home Barist…" at bounding box center [316, 207] width 405 height 224
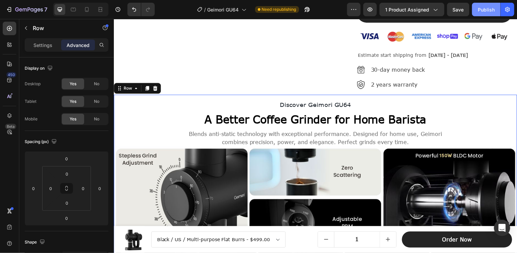
click at [484, 8] on div "Publish" at bounding box center [486, 9] width 17 height 7
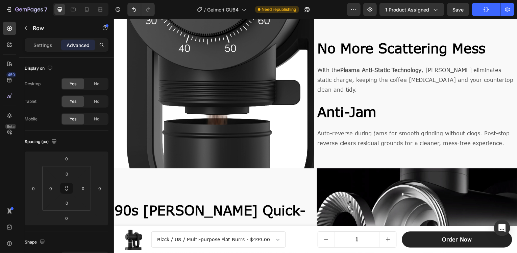
scroll to position [883, 0]
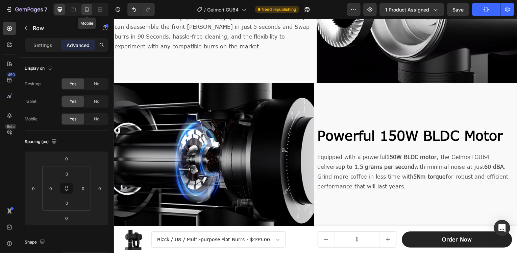
click at [86, 6] on div at bounding box center [86, 9] width 11 height 11
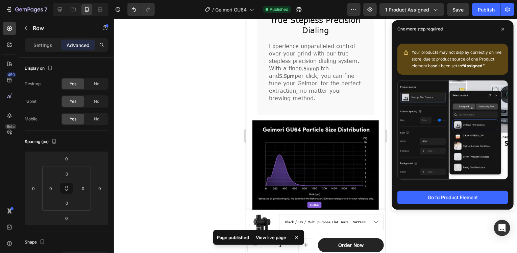
scroll to position [1789, 0]
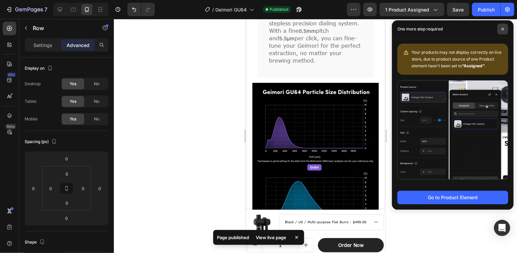
drag, startPoint x: 501, startPoint y: 29, endPoint x: 428, endPoint y: 70, distance: 83.6
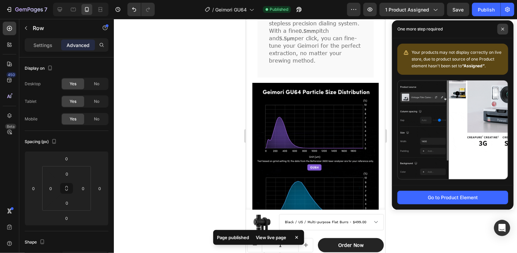
click at [501, 29] on icon at bounding box center [502, 28] width 3 height 3
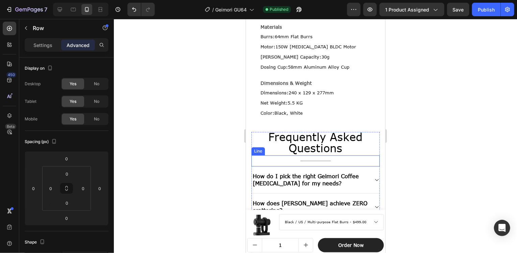
scroll to position [2127, 0]
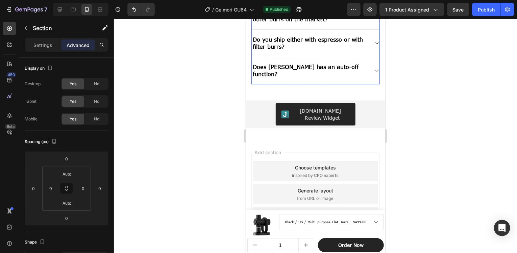
scroll to position [2329, 0]
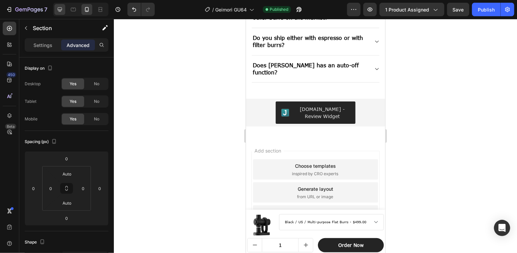
click at [58, 9] on icon at bounding box center [59, 9] width 7 height 7
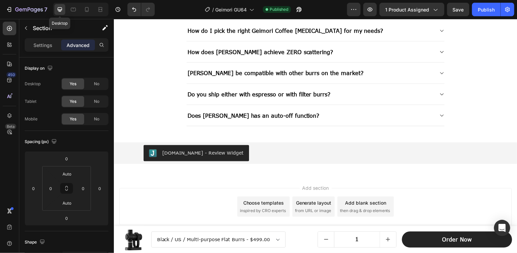
type input "16"
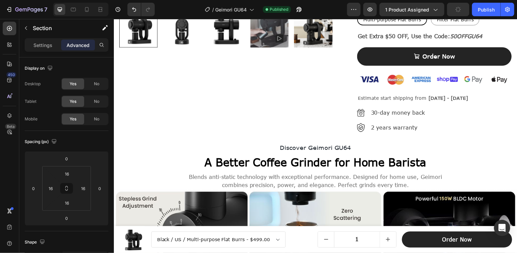
scroll to position [439, 0]
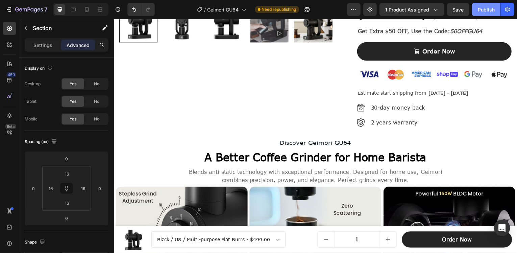
drag, startPoint x: 479, startPoint y: 8, endPoint x: 476, endPoint y: 16, distance: 8.6
click at [480, 9] on div "Publish" at bounding box center [486, 9] width 17 height 7
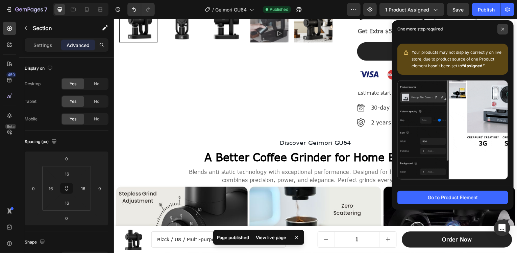
click at [504, 29] on icon at bounding box center [502, 28] width 3 height 3
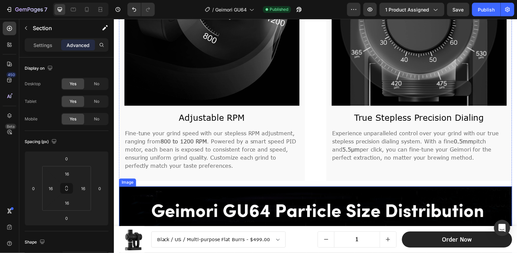
scroll to position [1351, 0]
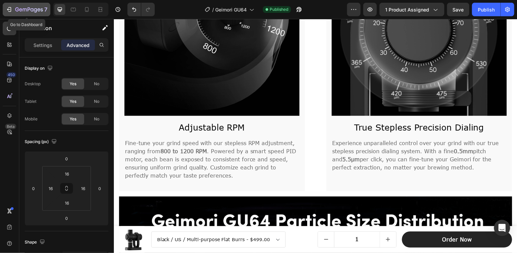
click at [11, 9] on icon "button" at bounding box center [9, 9] width 7 height 7
